Goal: Check status: Check status

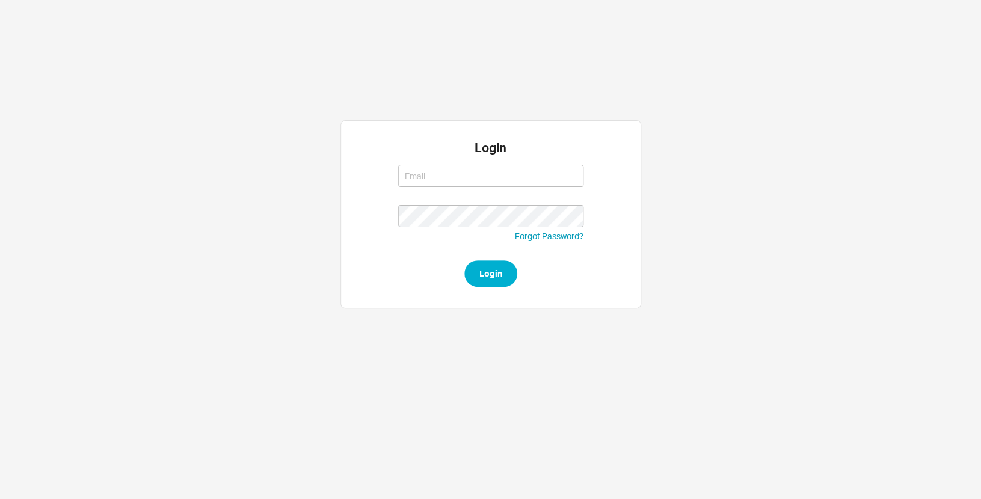
type input "sari@qualitybath.com"
click at [495, 290] on div "Login sari@qualitybath.com sari@qualitybath.com Forgot Password? Login" at bounding box center [490, 214] width 301 height 188
click at [495, 281] on button "Login" at bounding box center [490, 273] width 53 height 26
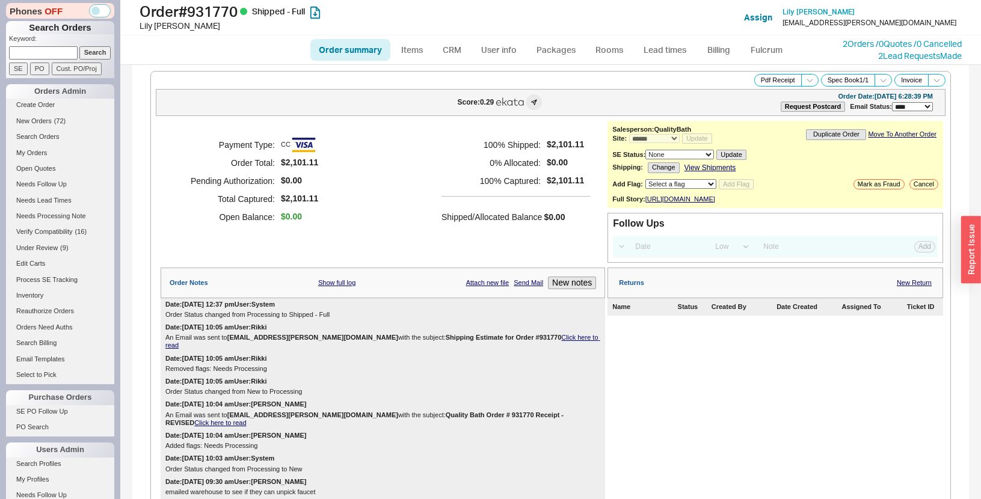
select select "*"
select select "LOW"
select select "3"
click at [381, 256] on div "Payment Type: CC Order Total: $2,101.11 Pending Authorization: $0.00 Total Capt…" at bounding box center [383, 192] width 444 height 142
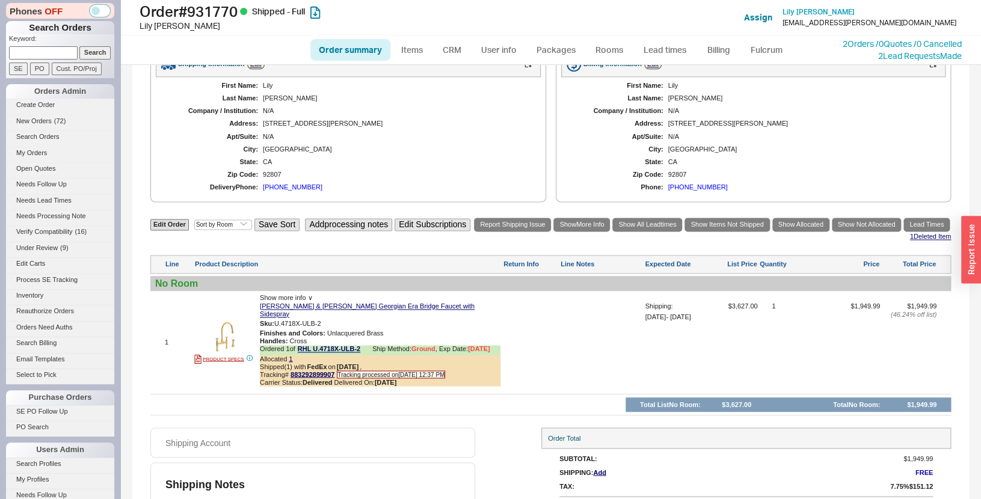
scroll to position [691, 0]
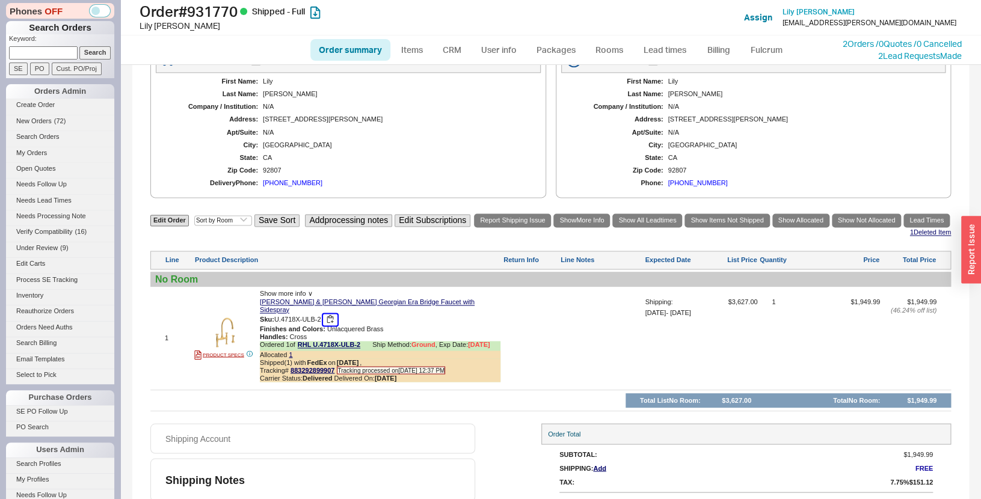
click at [332, 314] on button "button" at bounding box center [330, 319] width 14 height 11
click at [213, 3] on h1 "Order # 931770 Shipped - Full" at bounding box center [316, 11] width 354 height 17
copy h1 "931770"
click at [152, 185] on div "Shipping Information Edit First Name: Lily Last Name: Greer Company / Instituti…" at bounding box center [550, 120] width 800 height 156
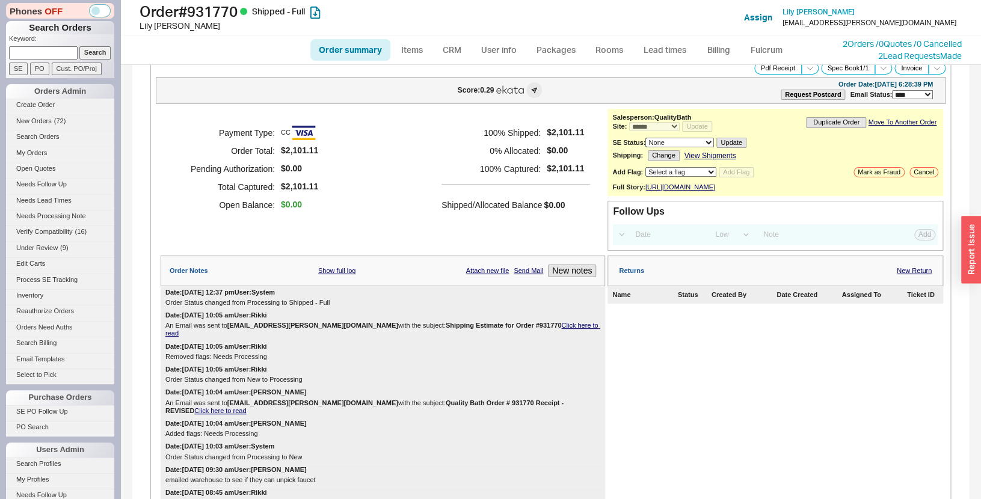
scroll to position [0, 0]
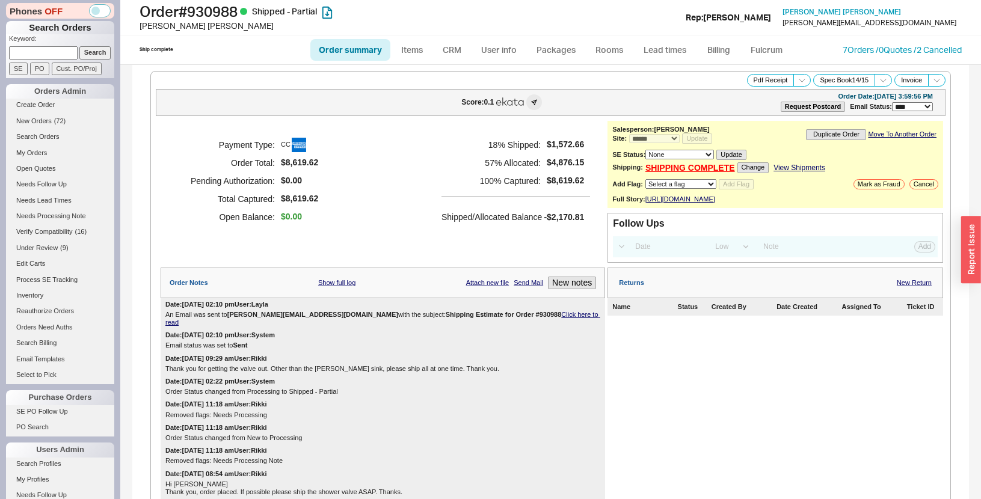
select select "*"
select select "LOW"
select select "3"
click at [215, 17] on h1 "Order # 930988 Shipped - Partial" at bounding box center [316, 11] width 354 height 17
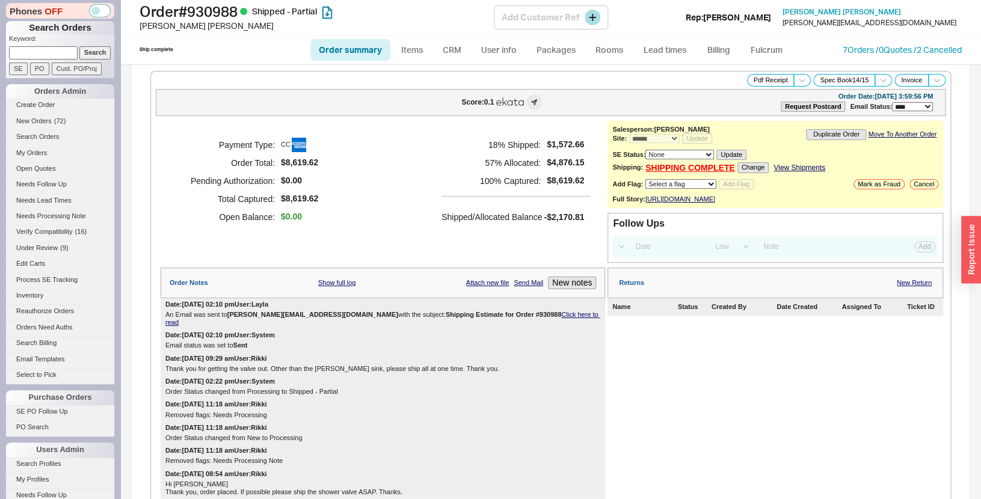
click at [223, 33] on div "Order # 930988 Shipped - Partial Stephen Mirabito Add Customer Ref Rep: Sara St…" at bounding box center [550, 17] width 860 height 35
click at [242, 16] on h1 "Order # 930988 Shipped - Partial" at bounding box center [316, 11] width 354 height 17
click at [240, 19] on h1 "Order # 930988 Shipped - Partial" at bounding box center [316, 11] width 354 height 17
click at [230, 14] on h1 "Order # 930988 Shipped - Partial" at bounding box center [316, 11] width 354 height 17
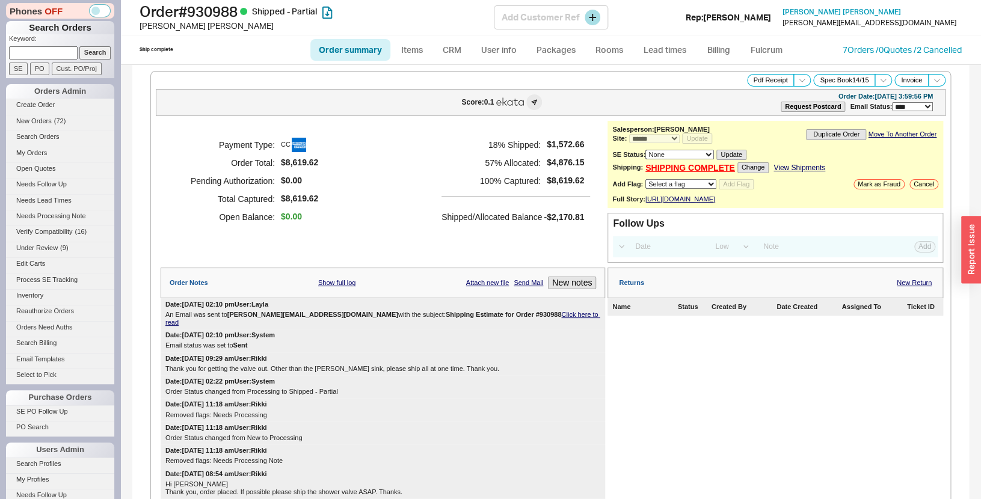
copy h1 "930988"
click at [384, 205] on div "Payment Type: CC Order Total: $8,619.62 Pending Authorization: $0.00 Total Capt…" at bounding box center [383, 181] width 444 height 120
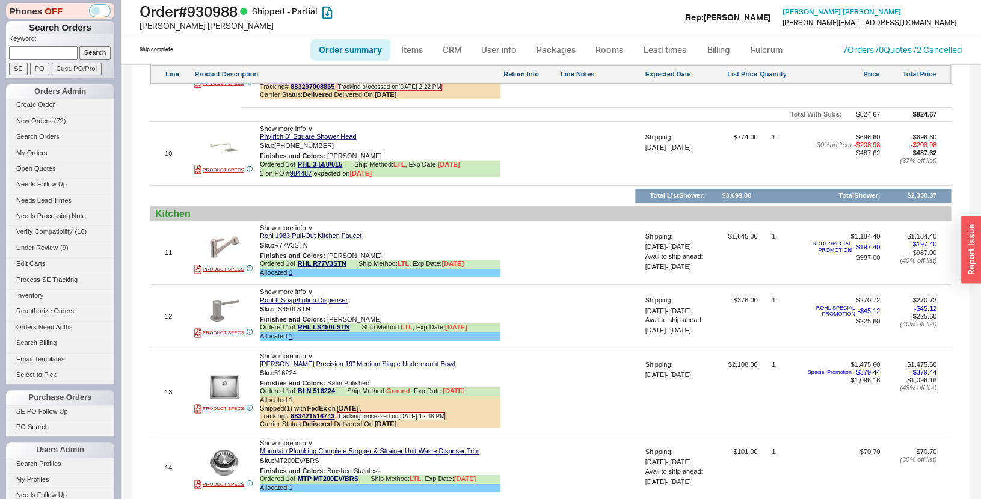
scroll to position [1526, 0]
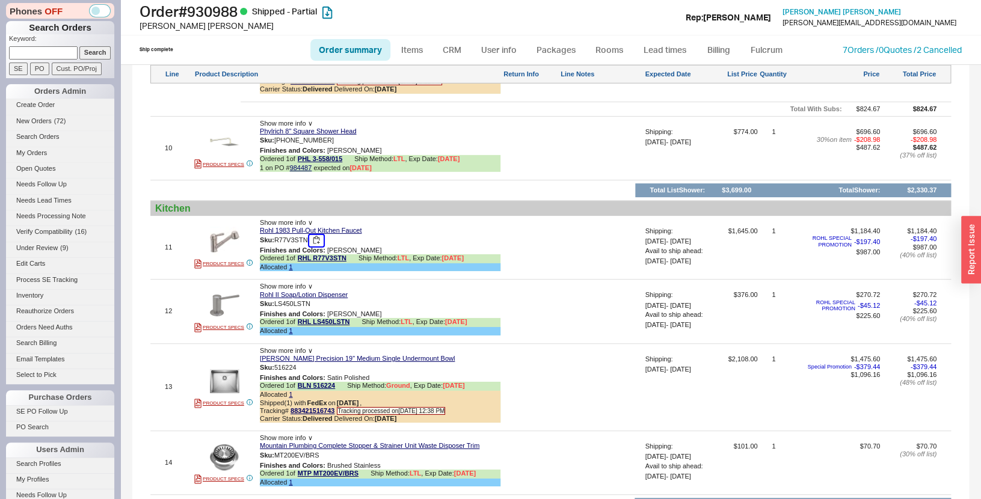
click at [320, 242] on button "button" at bounding box center [316, 240] width 14 height 11
click at [322, 304] on button "button" at bounding box center [319, 304] width 14 height 11
click at [570, 365] on div at bounding box center [601, 391] width 82 height 73
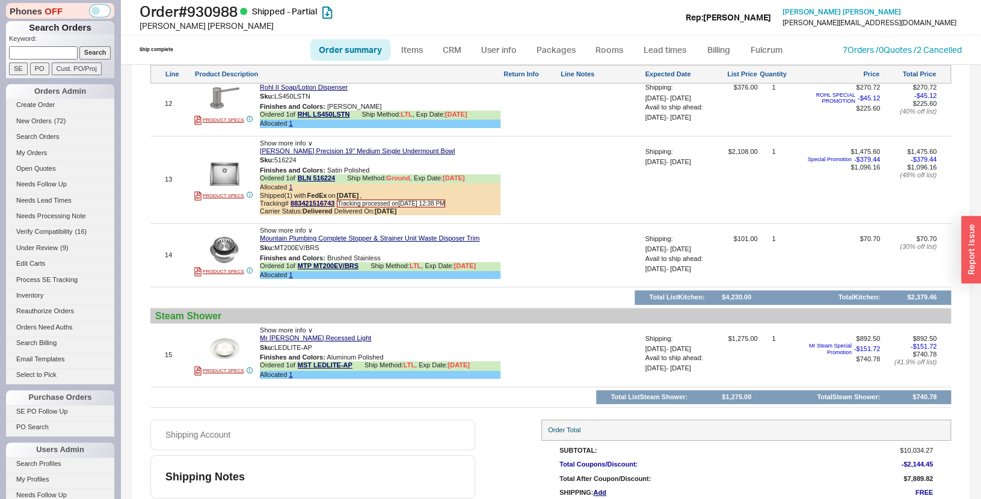
scroll to position [1776, 0]
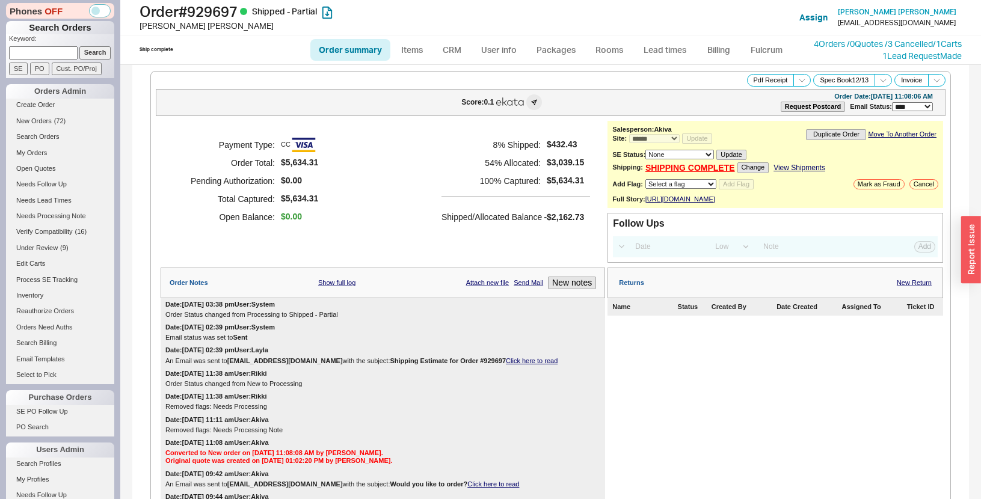
select select "*"
select select "LOW"
select select "3"
click at [210, 11] on h1 "Order # 929697 Shipped - Partial" at bounding box center [316, 11] width 354 height 17
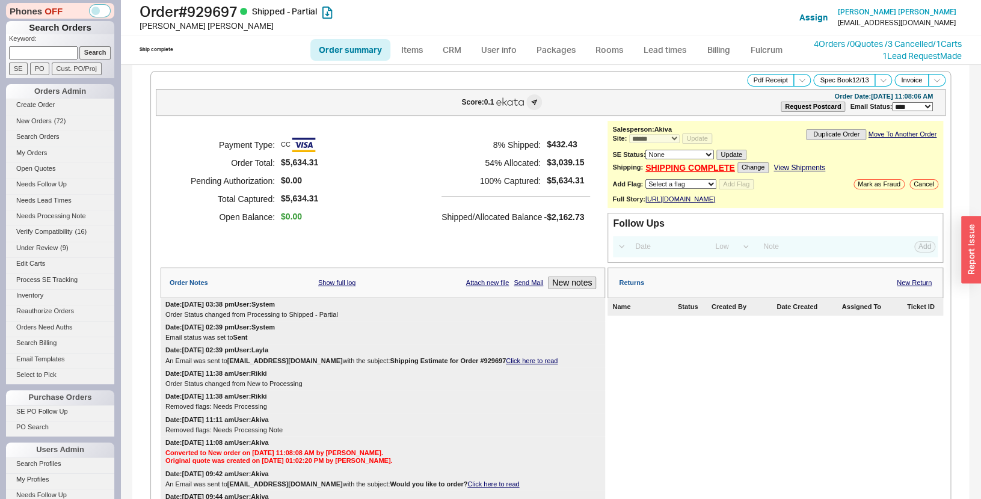
click at [345, 212] on div "Payment Type: CC Order Total: $5,634.31 Pending Authorization: $0.00 Total Capt…" at bounding box center [383, 181] width 444 height 120
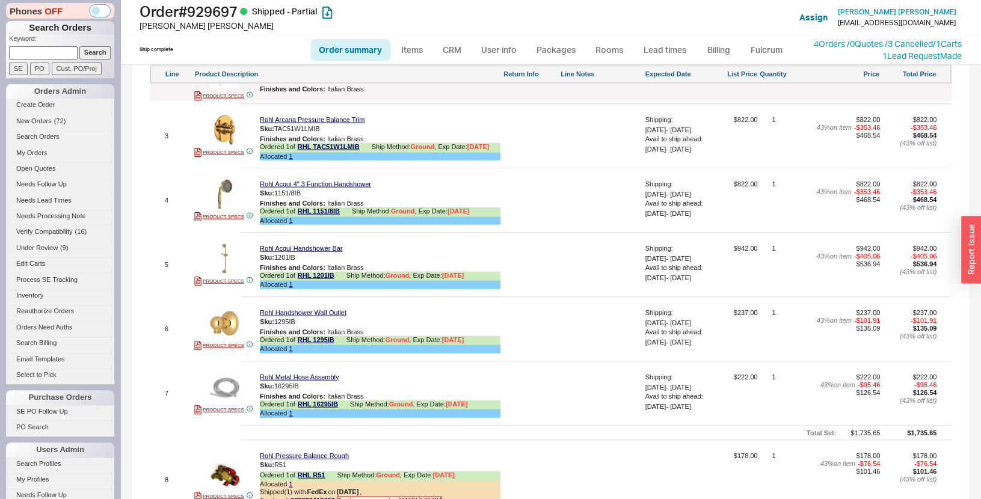
scroll to position [1039, 0]
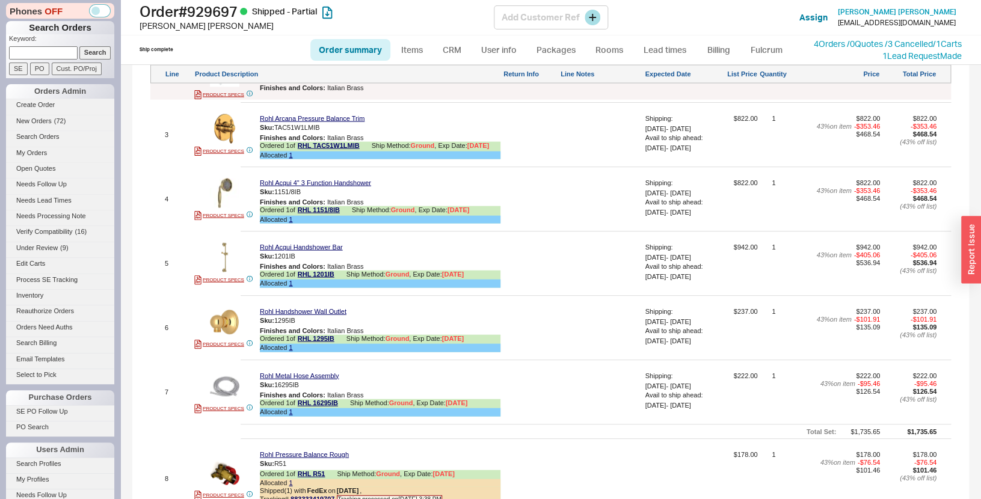
click at [218, 17] on h1 "Order # 929697 Shipped - Partial" at bounding box center [316, 11] width 354 height 17
copy h1 "929697"
click at [329, 133] on button "button" at bounding box center [328, 127] width 14 height 11
click at [309, 198] on button "button" at bounding box center [309, 191] width 14 height 11
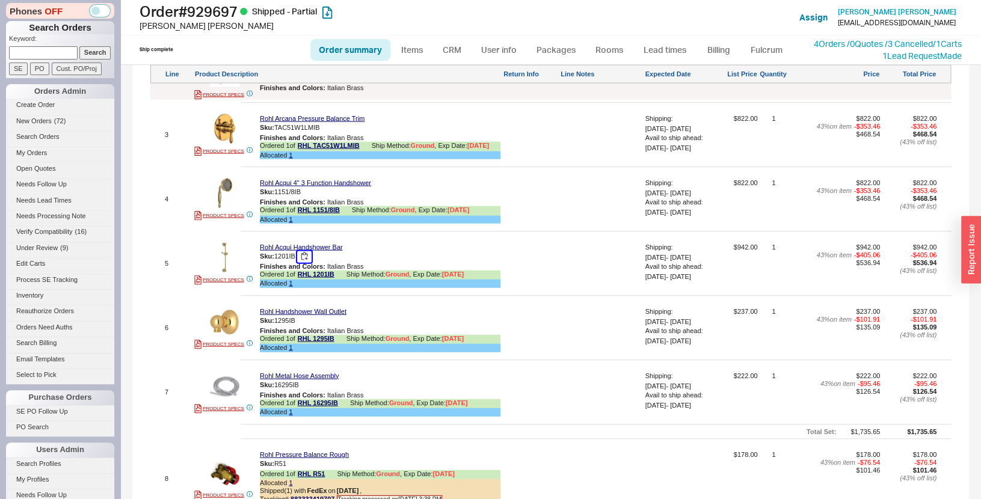
click at [307, 262] on button "button" at bounding box center [304, 256] width 14 height 11
click at [603, 417] on div at bounding box center [601, 396] width 82 height 49
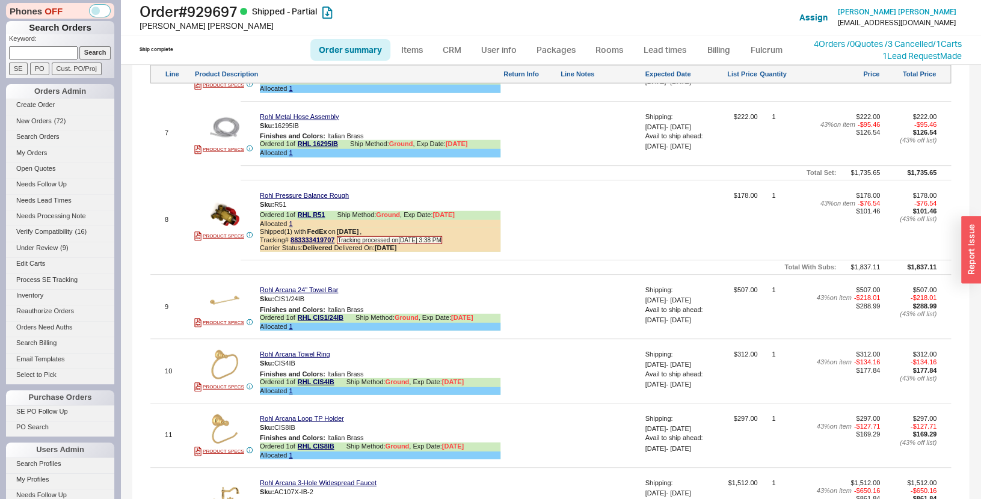
scroll to position [1364, 0]
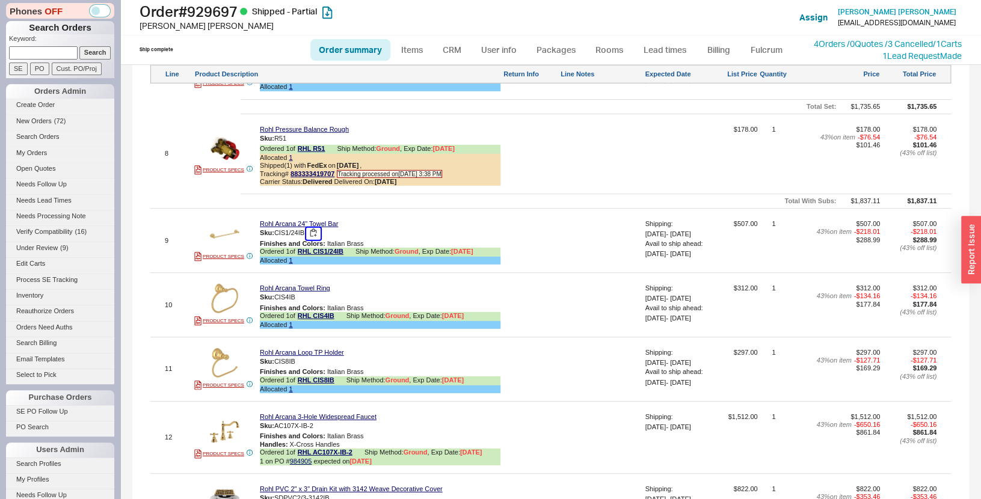
click at [315, 239] on button "button" at bounding box center [313, 233] width 14 height 11
click at [305, 368] on button "button" at bounding box center [304, 362] width 14 height 11
click at [303, 304] on button "button" at bounding box center [304, 297] width 14 height 11
click at [307, 304] on button "button" at bounding box center [304, 297] width 14 height 11
click at [325, 432] on button "button" at bounding box center [322, 426] width 14 height 11
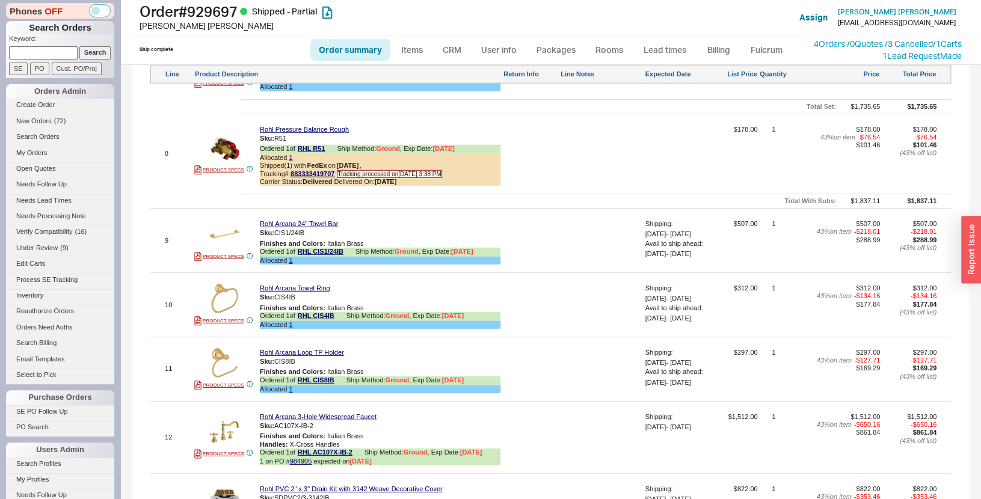
click at [586, 245] on div at bounding box center [601, 244] width 82 height 49
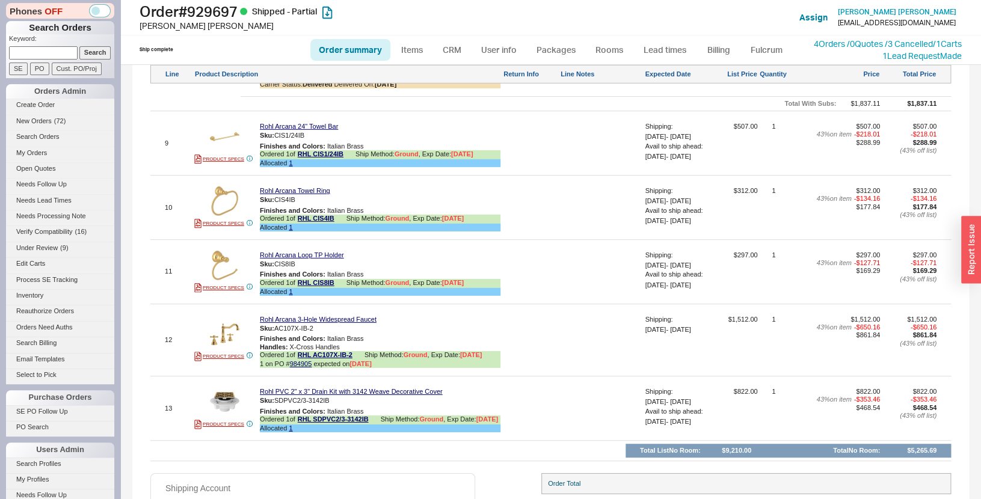
scroll to position [1461, 0]
click at [340, 406] on button "button" at bounding box center [338, 401] width 14 height 11
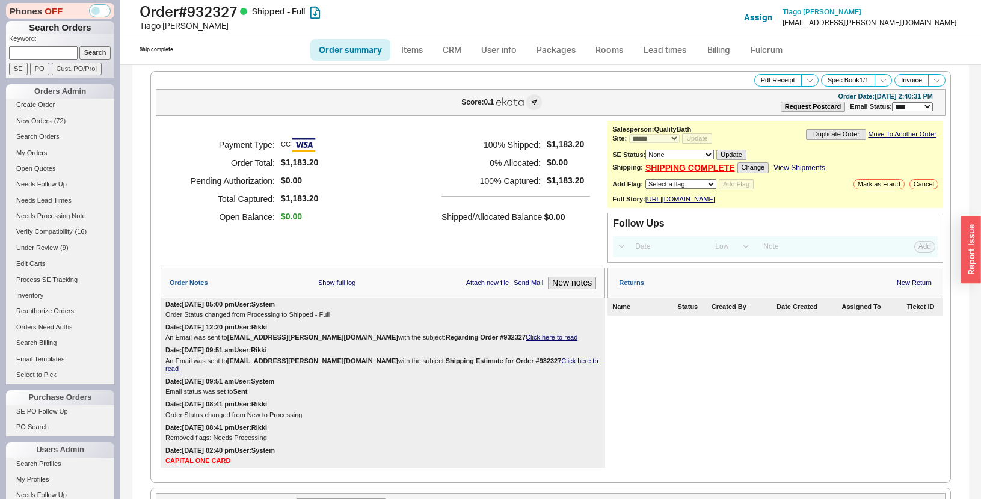
select select "*"
select select "LOW"
select select "3"
click at [212, 17] on h1 "Order # 932327 Shipped - Full" at bounding box center [316, 11] width 354 height 17
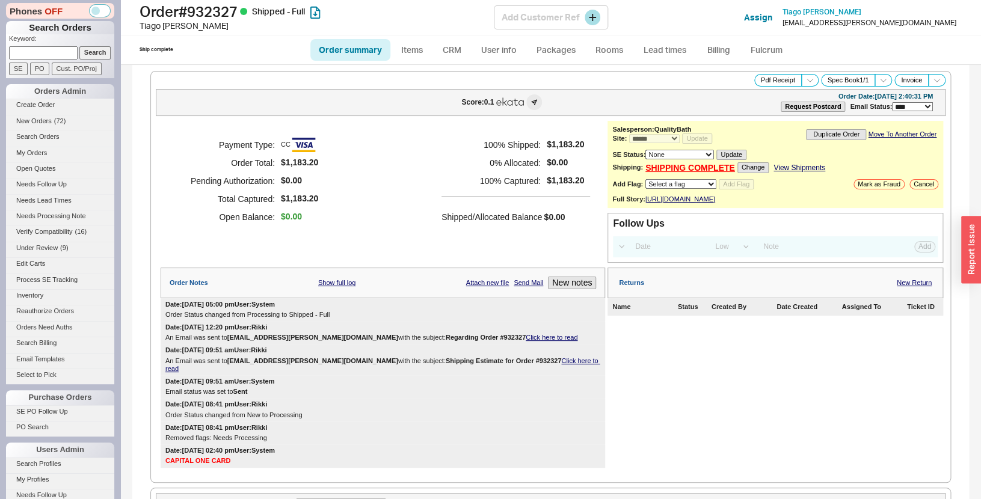
copy h1 "932327"
click at [410, 219] on div "Payment Type: CC Order Total: $1,183.20 Pending Authorization: $0.00 Total Capt…" at bounding box center [383, 181] width 444 height 120
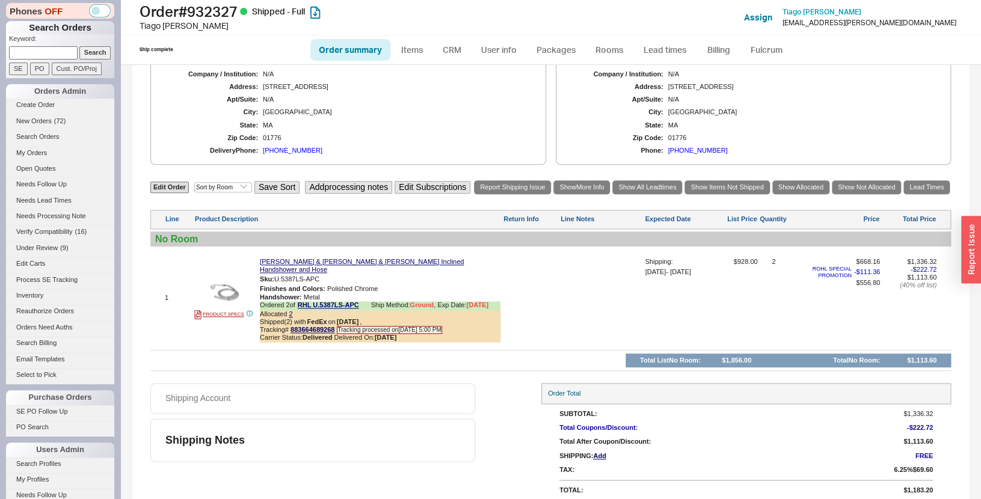
scroll to position [541, 0]
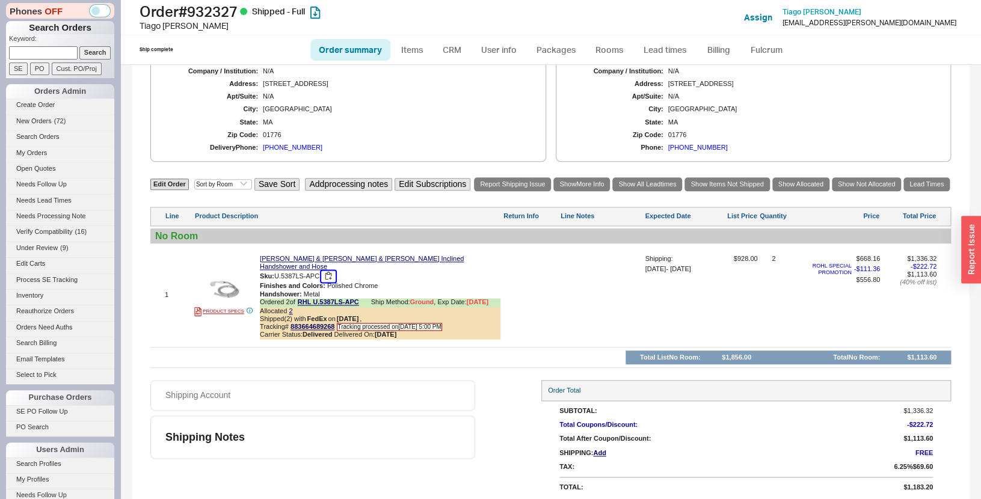
click at [332, 271] on button "button" at bounding box center [328, 276] width 14 height 11
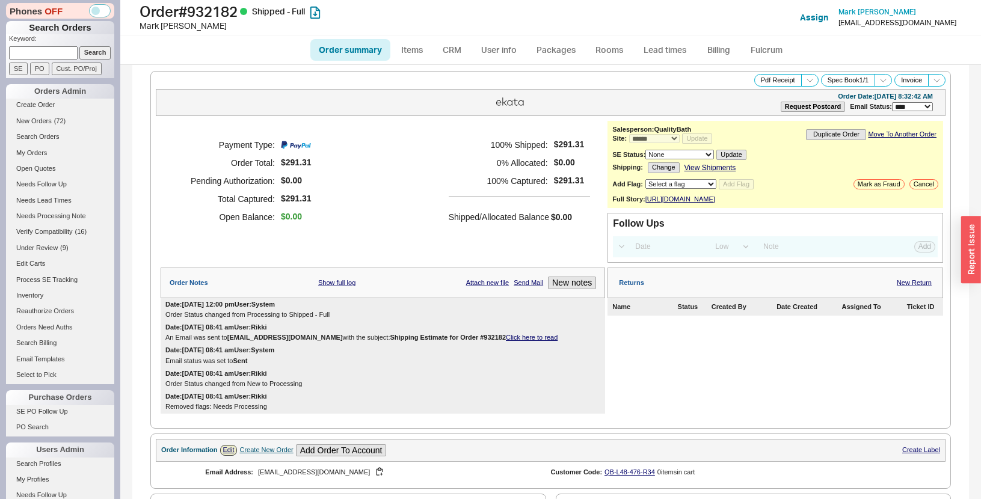
select select "*"
select select "LOW"
select select "3"
click at [215, 12] on h1 "Order # 932182 Shipped - Full" at bounding box center [316, 11] width 354 height 17
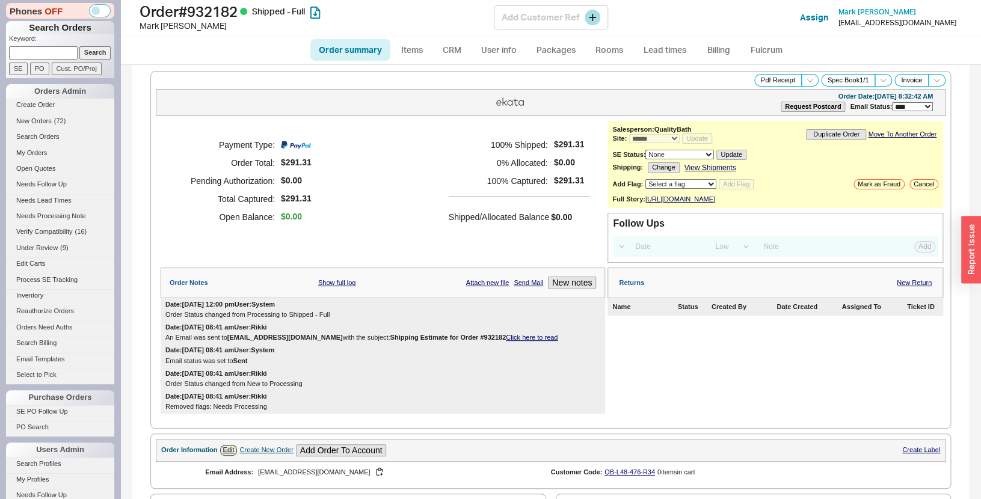
copy h1 "932182"
click at [420, 154] on div "Payment Type: Order Total: $291.31 Pending Authorization: $0.00 Total Captured:…" at bounding box center [383, 181] width 444 height 120
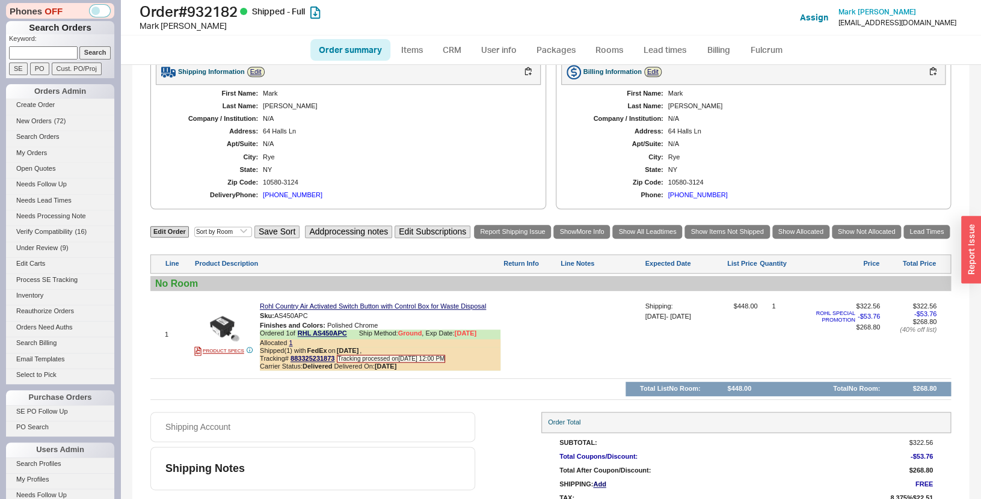
scroll to position [487, 0]
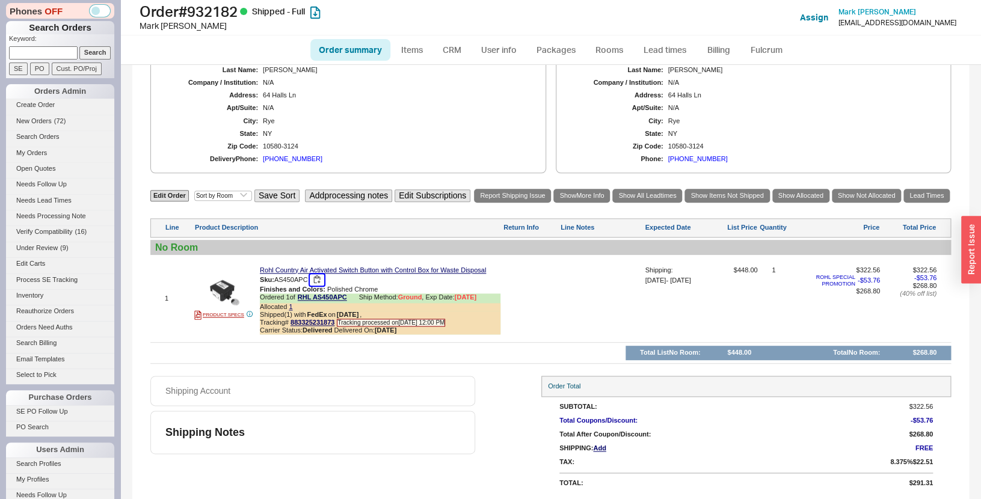
click at [319, 279] on button "button" at bounding box center [317, 279] width 14 height 11
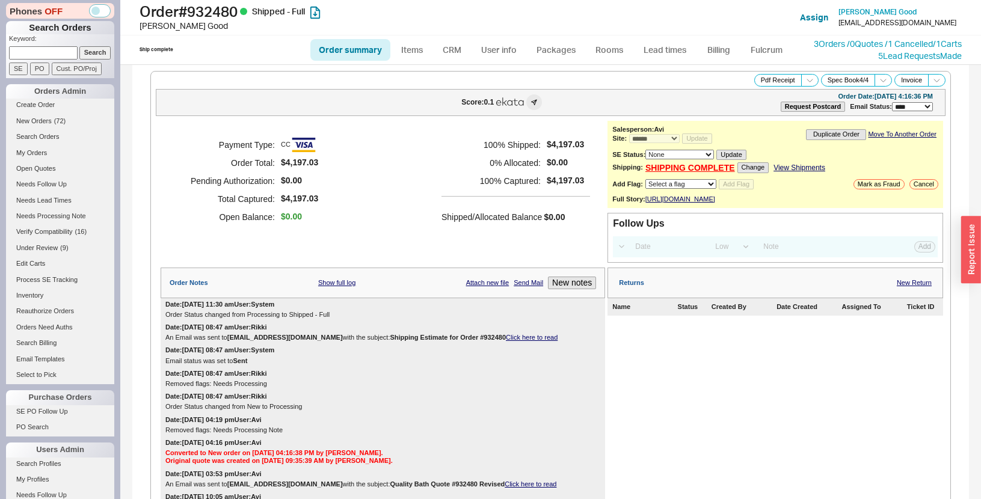
select select "*"
select select "LOW"
select select "3"
click at [210, 16] on h1 "Order # 932480 Shipped - Full" at bounding box center [316, 11] width 354 height 17
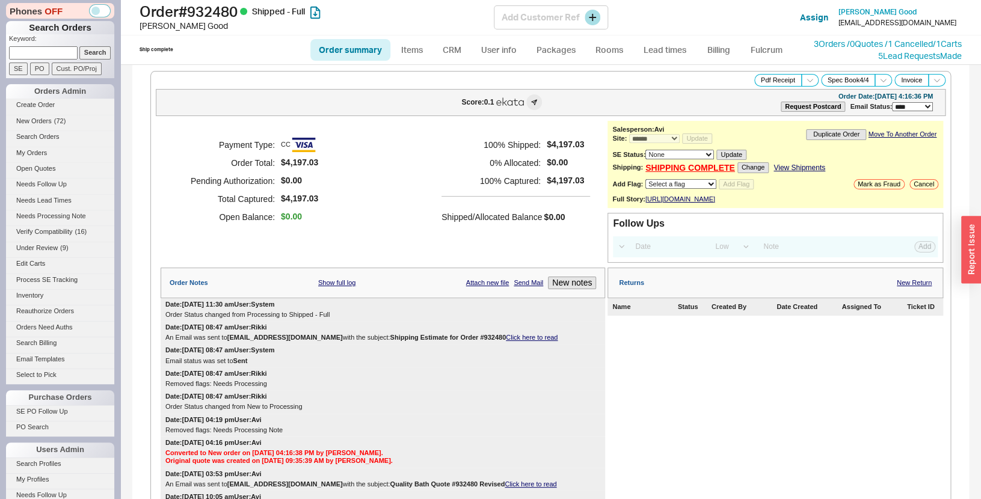
copy h1 "932480"
click at [409, 240] on div "Payment Type: CC Order Total: $4,197.03 Pending Authorization: $0.00 Total Capt…" at bounding box center [383, 181] width 444 height 120
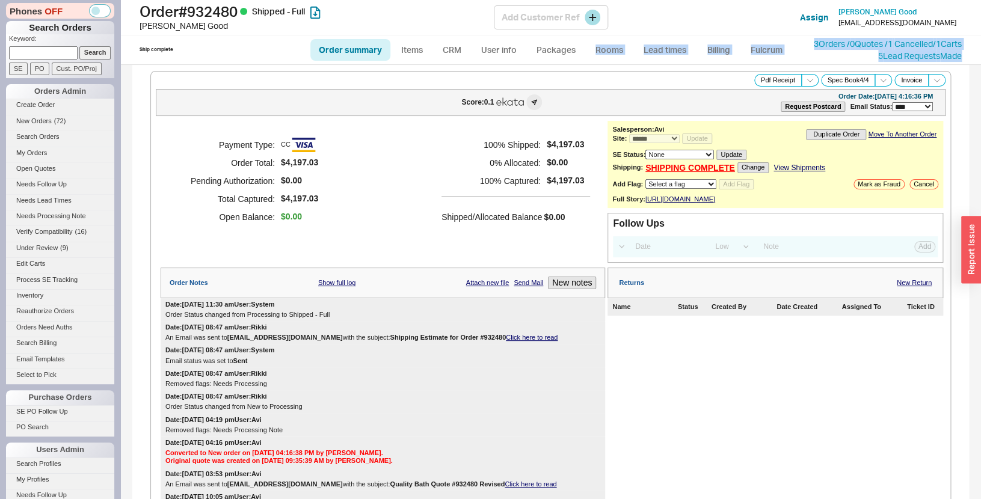
drag, startPoint x: 408, startPoint y: 239, endPoint x: 629, endPoint y: 33, distance: 302.0
click at [626, 65] on div "**********" at bounding box center [550, 282] width 860 height 434
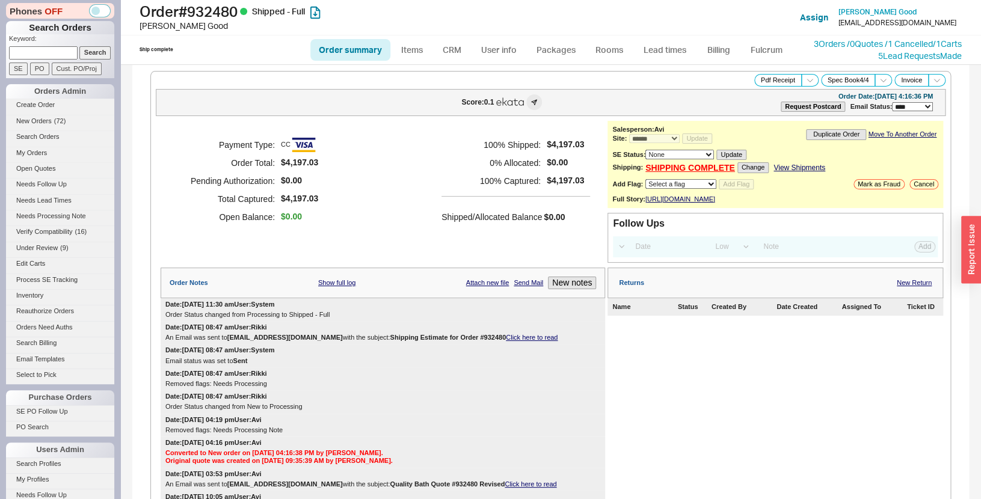
click at [345, 216] on div "Payment Type: CC Order Total: $4,197.03 Pending Authorization: $0.00 Total Capt…" at bounding box center [383, 181] width 444 height 120
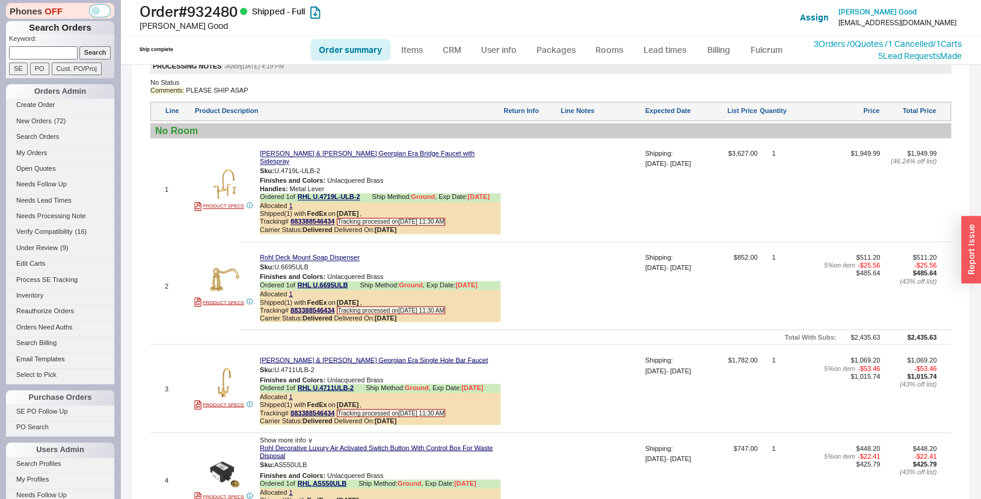
scroll to position [779, 0]
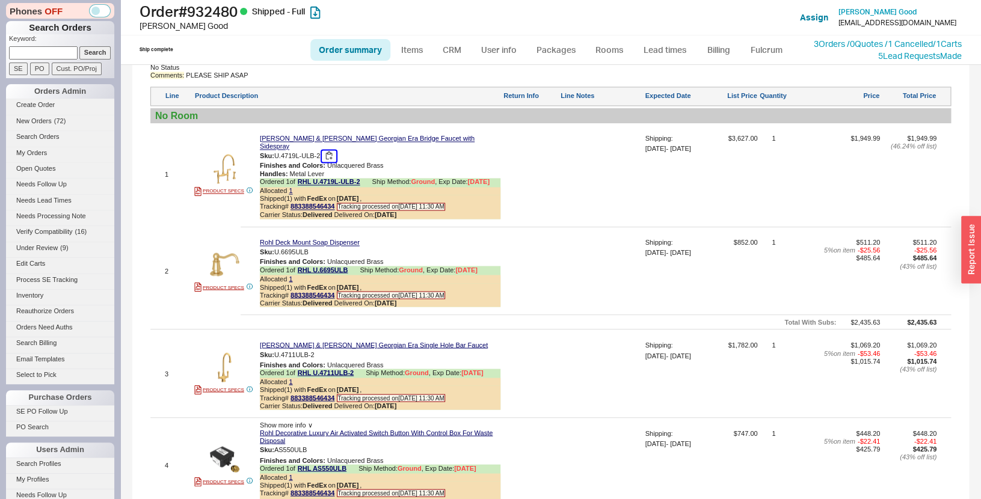
click at [332, 161] on button "button" at bounding box center [329, 155] width 14 height 11
click at [319, 254] on button "button" at bounding box center [317, 252] width 14 height 11
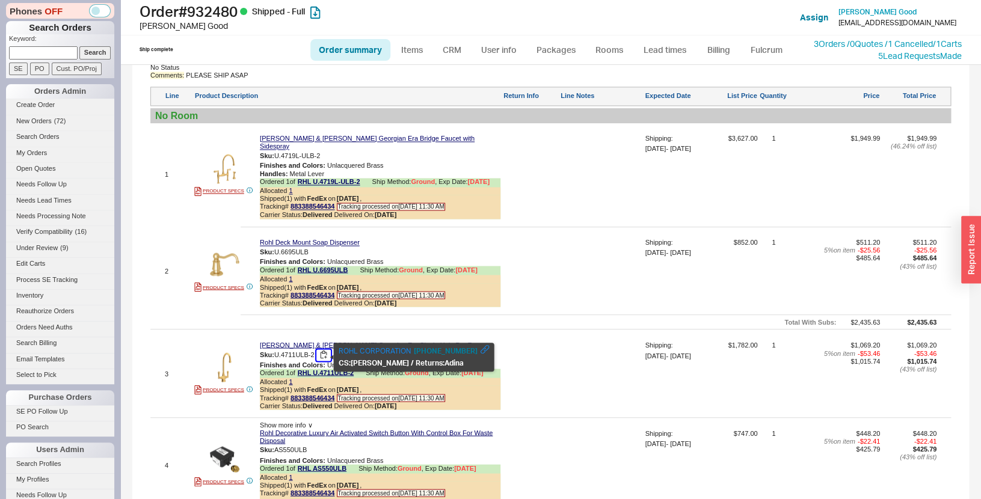
click at [326, 356] on button "button" at bounding box center [323, 354] width 14 height 11
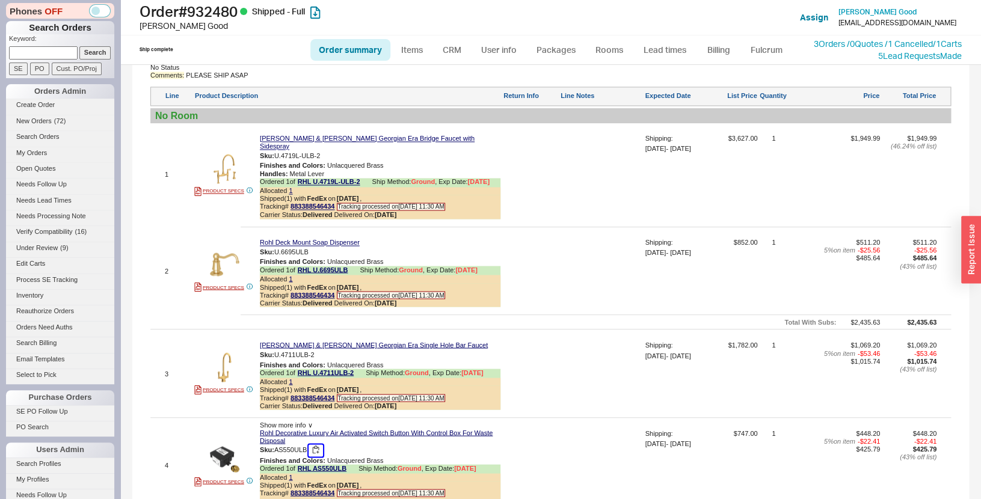
click at [320, 453] on button "button" at bounding box center [315, 449] width 14 height 11
click at [534, 278] on div at bounding box center [530, 275] width 55 height 73
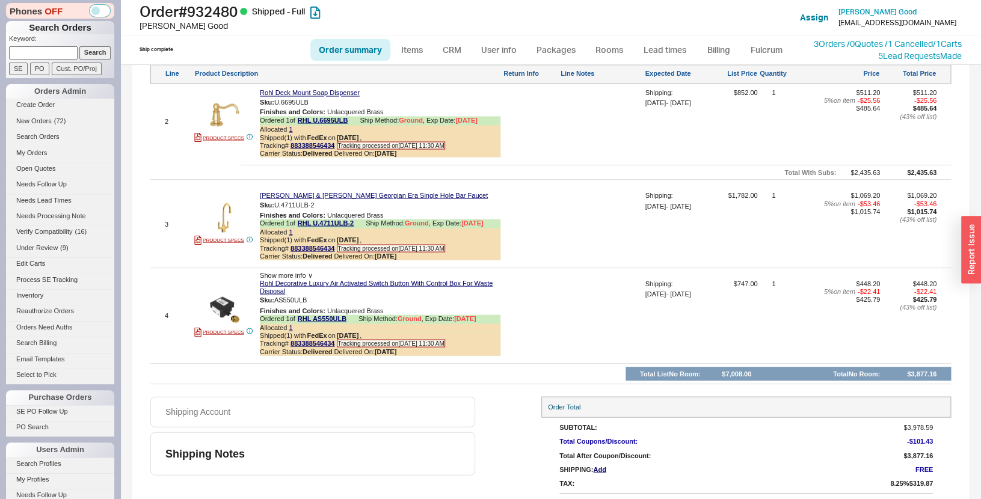
scroll to position [952, 0]
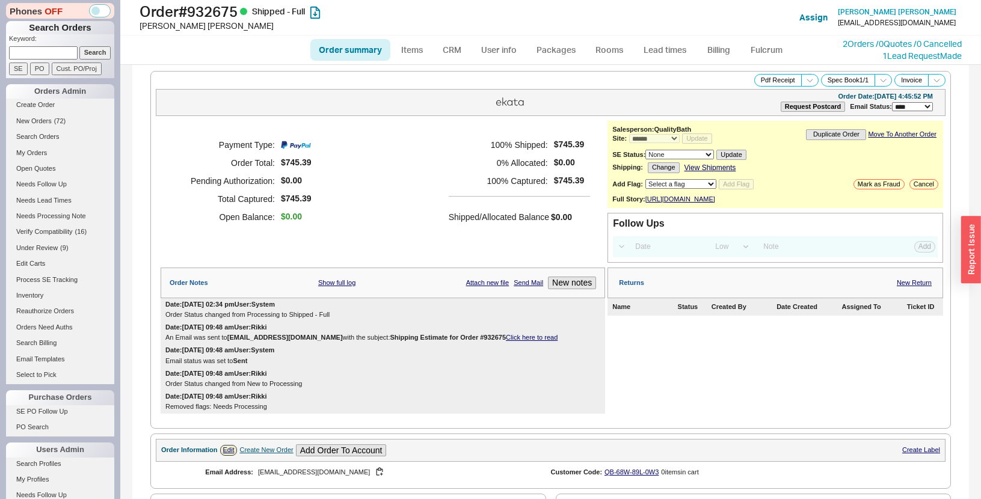
select select "*"
select select "LOW"
select select "3"
click at [212, 16] on h1 "Order # 932675 Shipped - Full" at bounding box center [316, 11] width 354 height 17
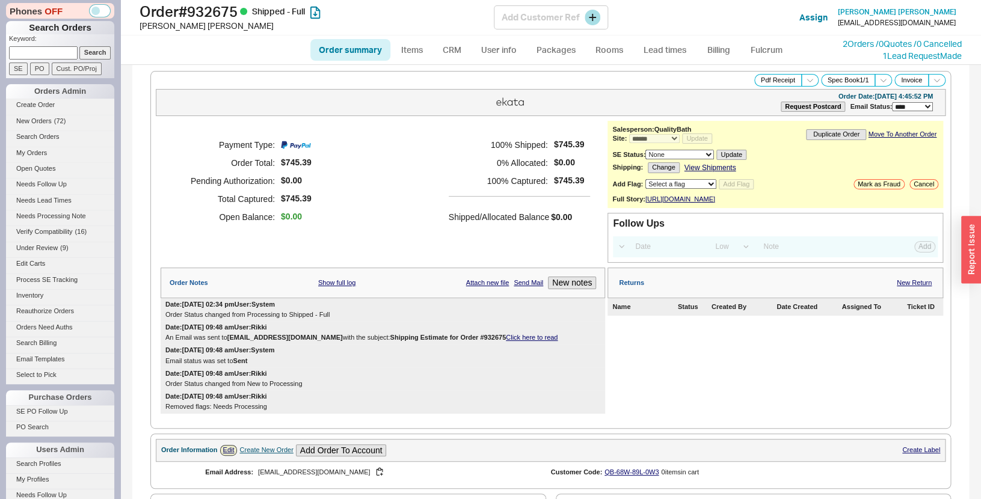
copy h1 "932675"
click at [397, 156] on div "Payment Type: Order Total: $745.39 Pending Authorization: $0.00 Total Captured:…" at bounding box center [383, 181] width 444 height 120
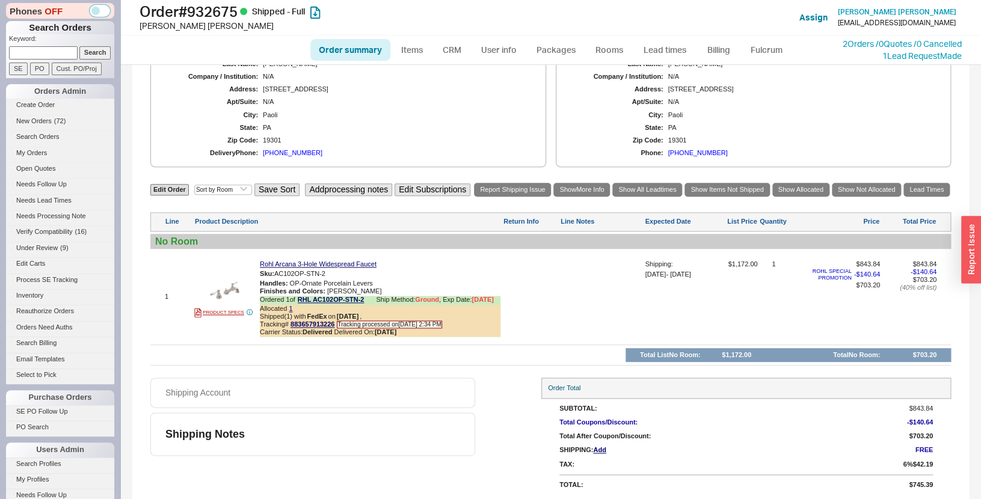
scroll to position [495, 0]
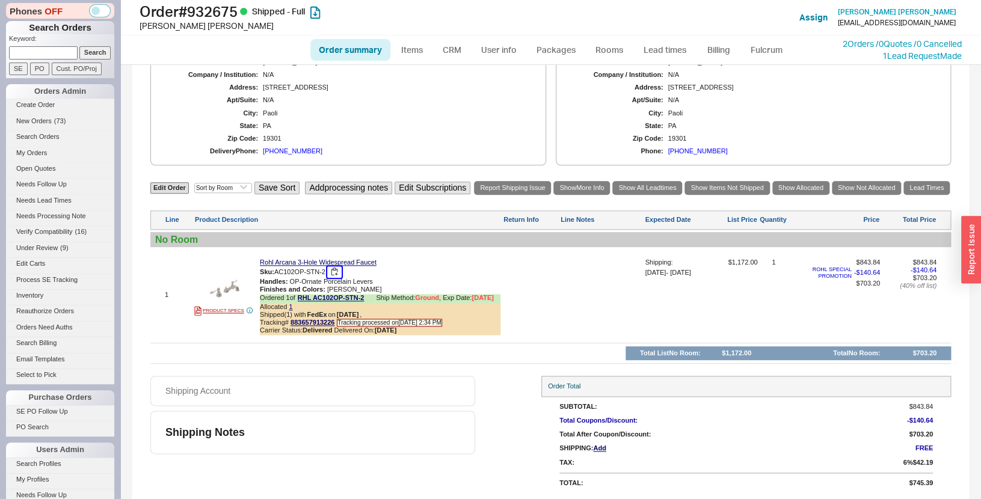
click at [340, 272] on button "button" at bounding box center [334, 271] width 14 height 11
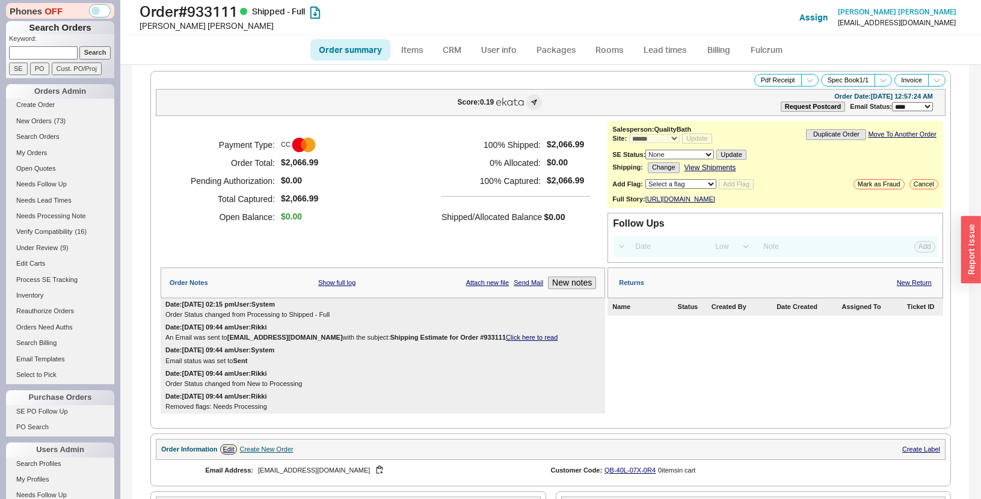
select select "*"
select select "LOW"
select select "3"
click at [229, 9] on h1 "Order # 933111 Shipped - Full" at bounding box center [316, 11] width 354 height 17
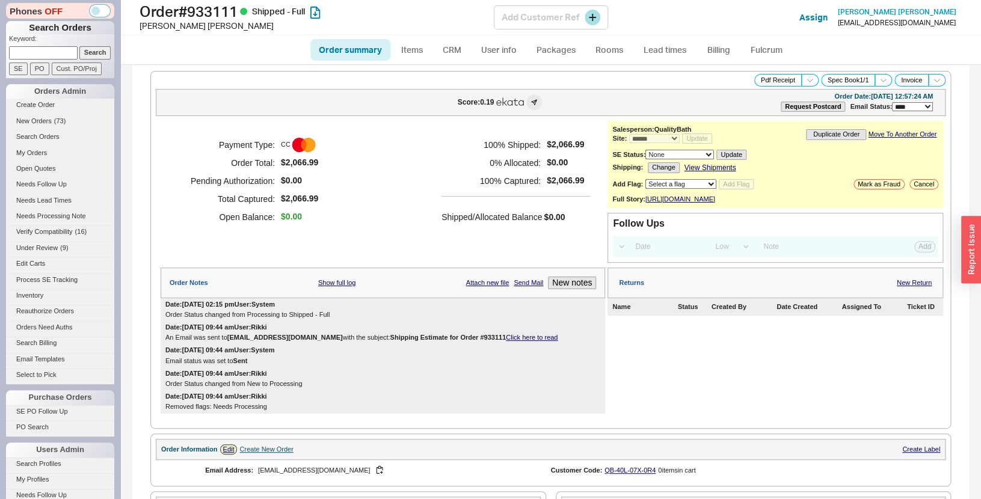
copy h1 "933111"
click at [239, 72] on div "**********" at bounding box center [550, 250] width 800 height 358
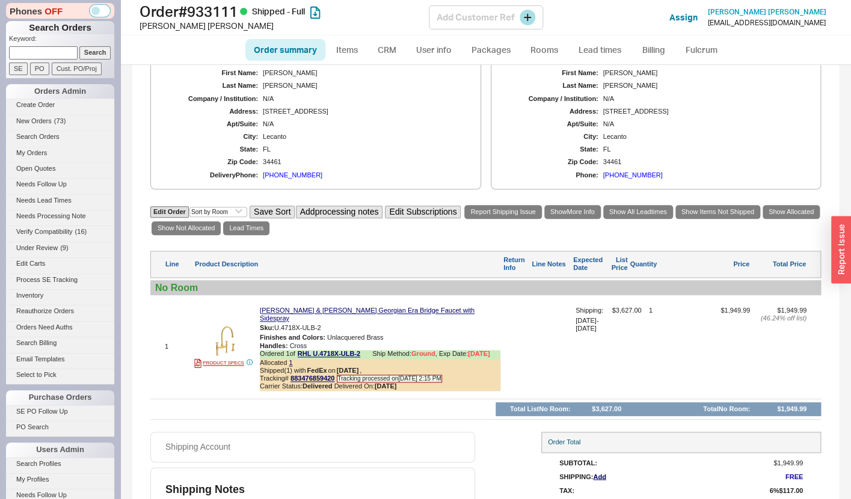
scroll to position [473, 0]
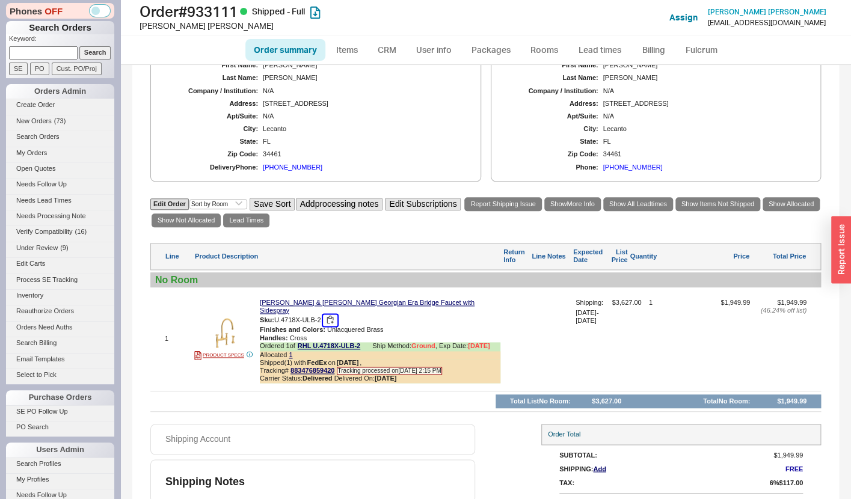
click at [335, 325] on button "button" at bounding box center [330, 319] width 14 height 11
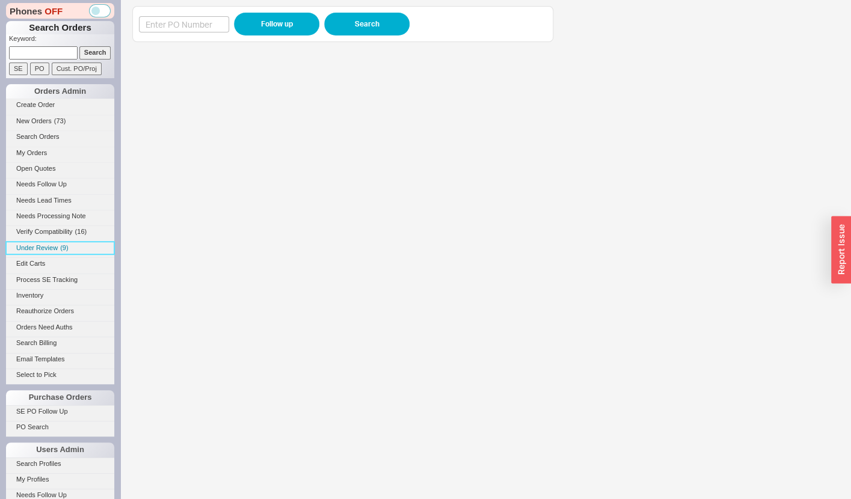
click at [47, 247] on span "Under Review" at bounding box center [36, 247] width 41 height 7
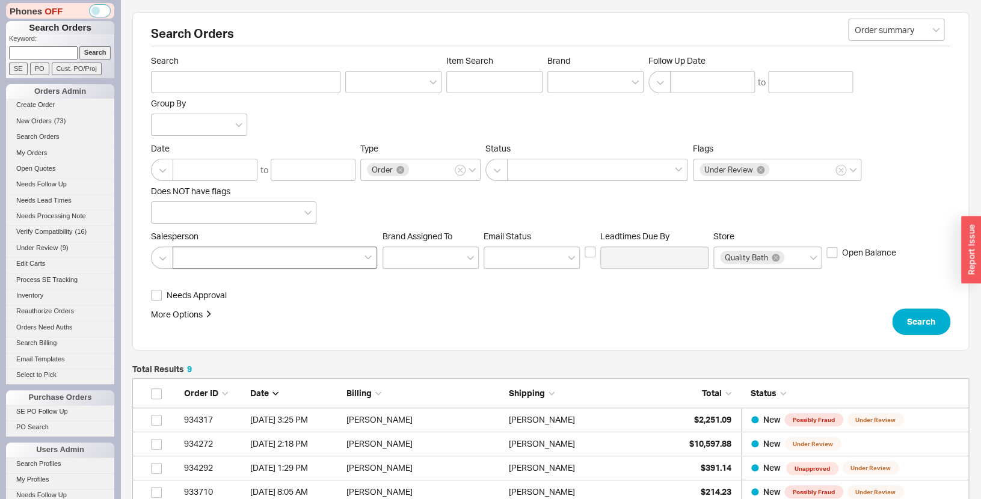
scroll to position [247, 836]
click at [484, 312] on div "More Options Sites Excluded From Reviews Converted By Amount Over Shipping or B…" at bounding box center [518, 321] width 734 height 26
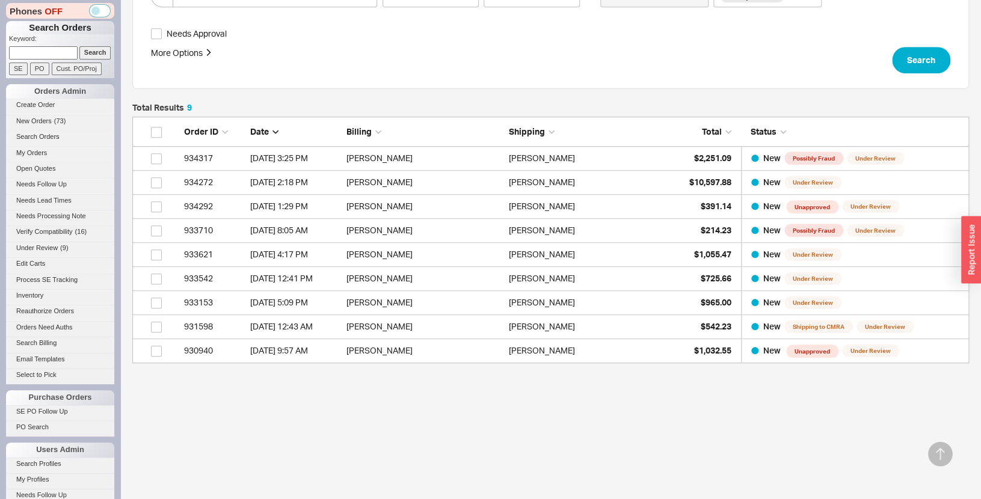
scroll to position [265, 0]
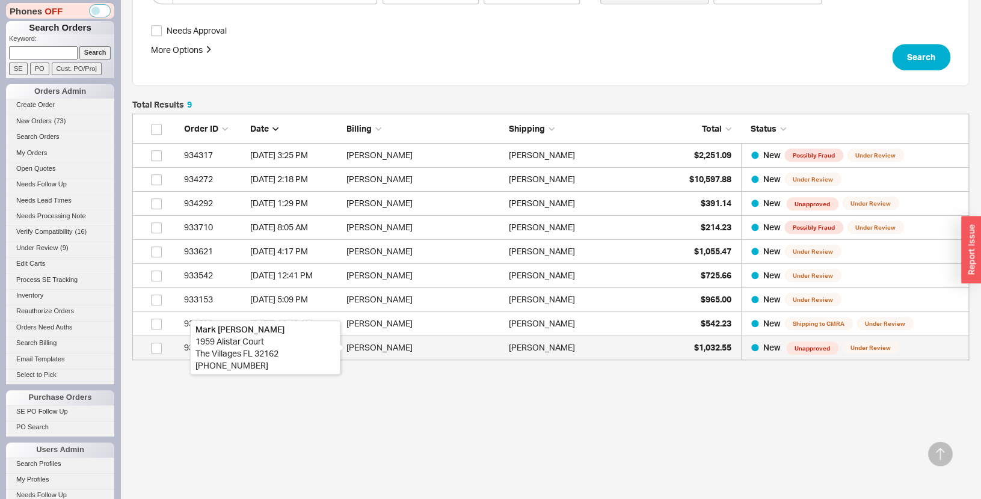
click at [500, 357] on div "[PERSON_NAME]" at bounding box center [424, 347] width 156 height 24
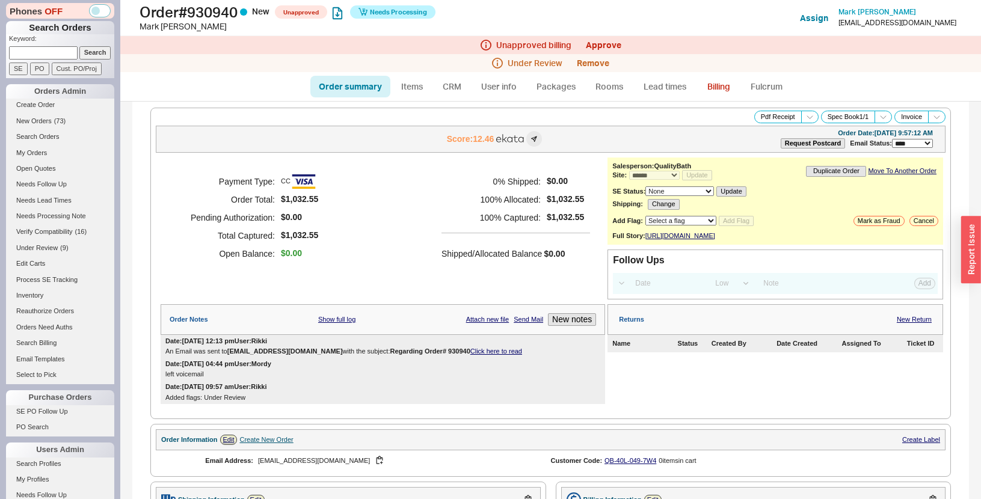
select select "*"
select select "LOW"
select select "3"
click at [383, 280] on div "Payment Type: CC Order Total: $1,032.55 Pending Authorization: $0.00 Total Capt…" at bounding box center [383, 229] width 444 height 142
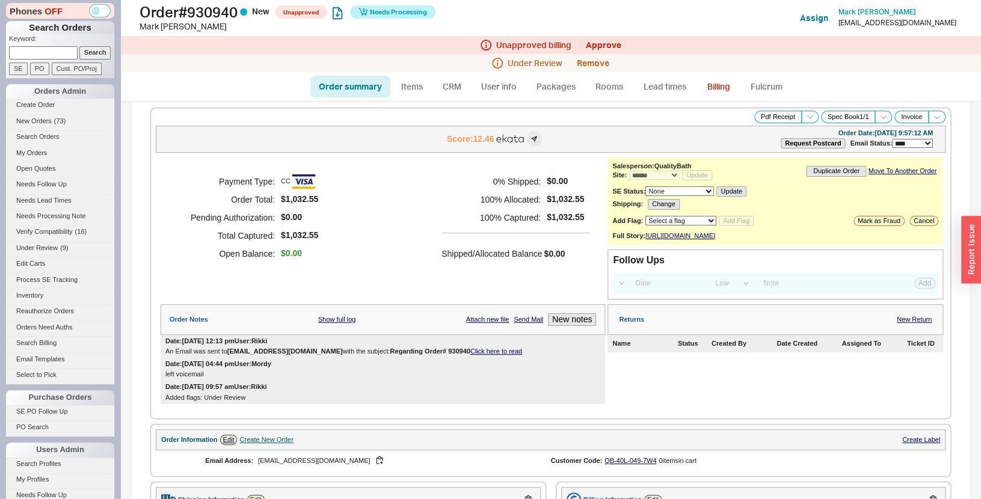
click at [380, 280] on div "Payment Type: CC Order Total: $1,032.55 Pending Authorization: $0.00 Total Capt…" at bounding box center [383, 229] width 444 height 142
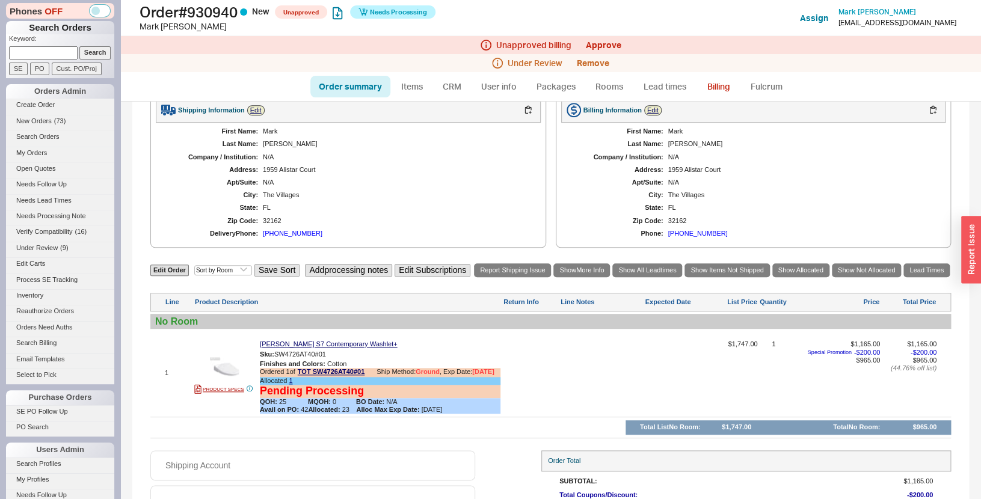
scroll to position [357, 0]
